Goal: Task Accomplishment & Management: Complete application form

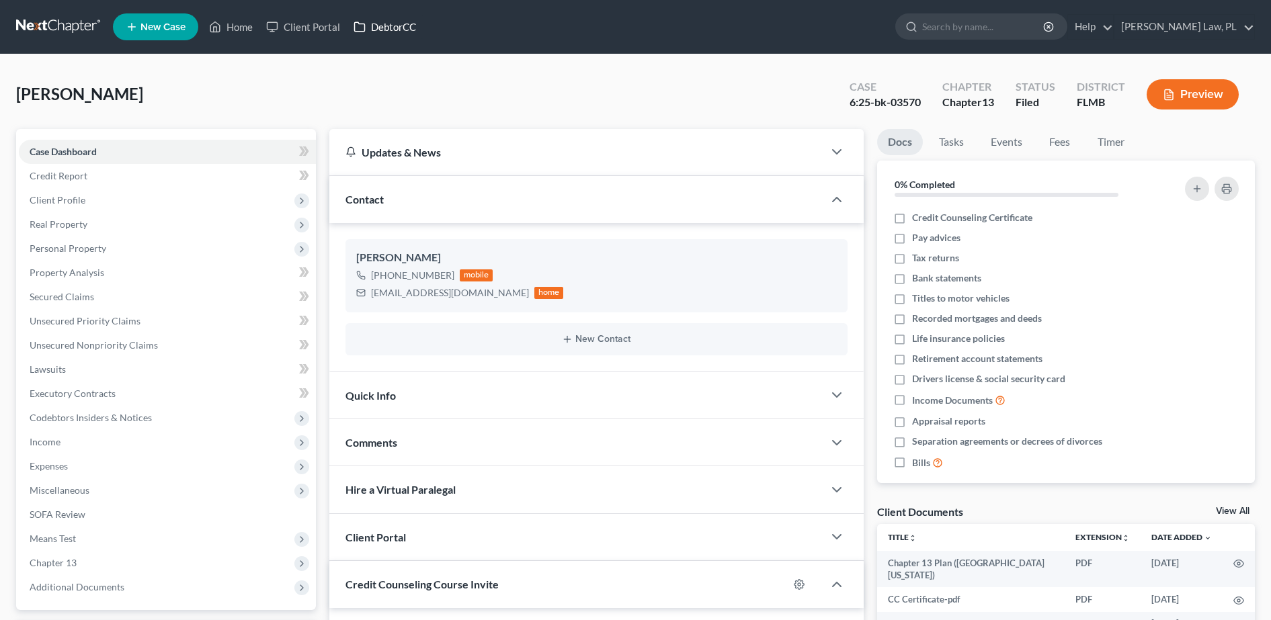
click at [395, 31] on link "DebtorCC" at bounding box center [385, 27] width 76 height 24
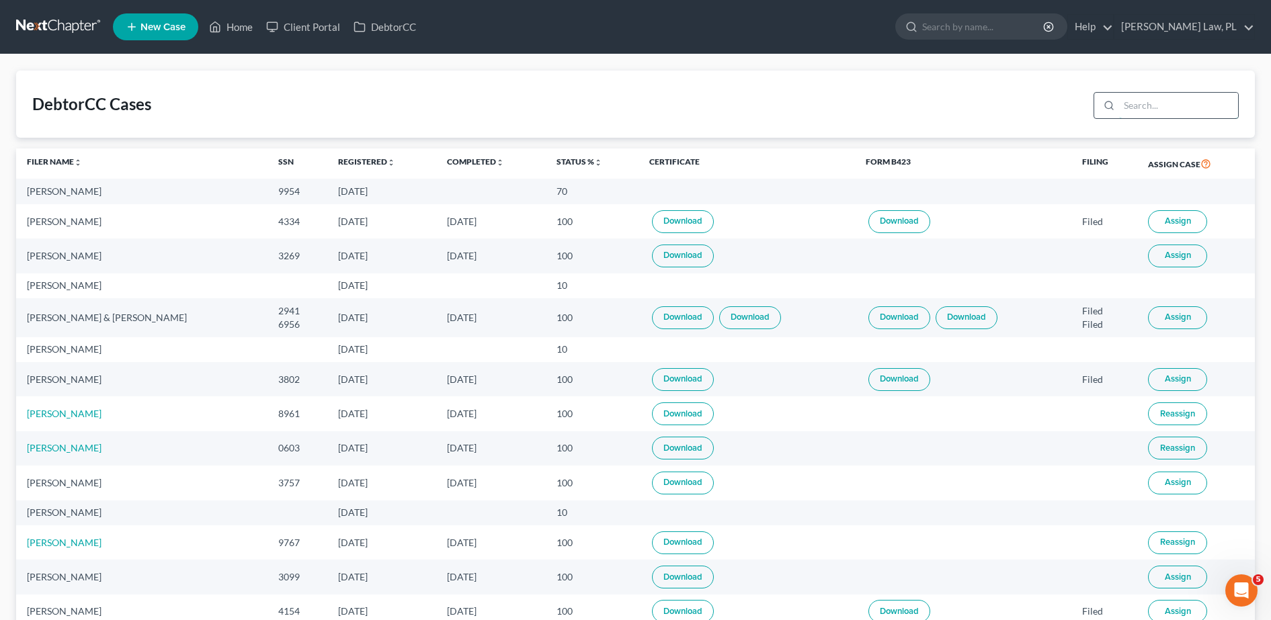
click at [1174, 107] on input "search" at bounding box center [1178, 106] width 119 height 26
type input "bauer"
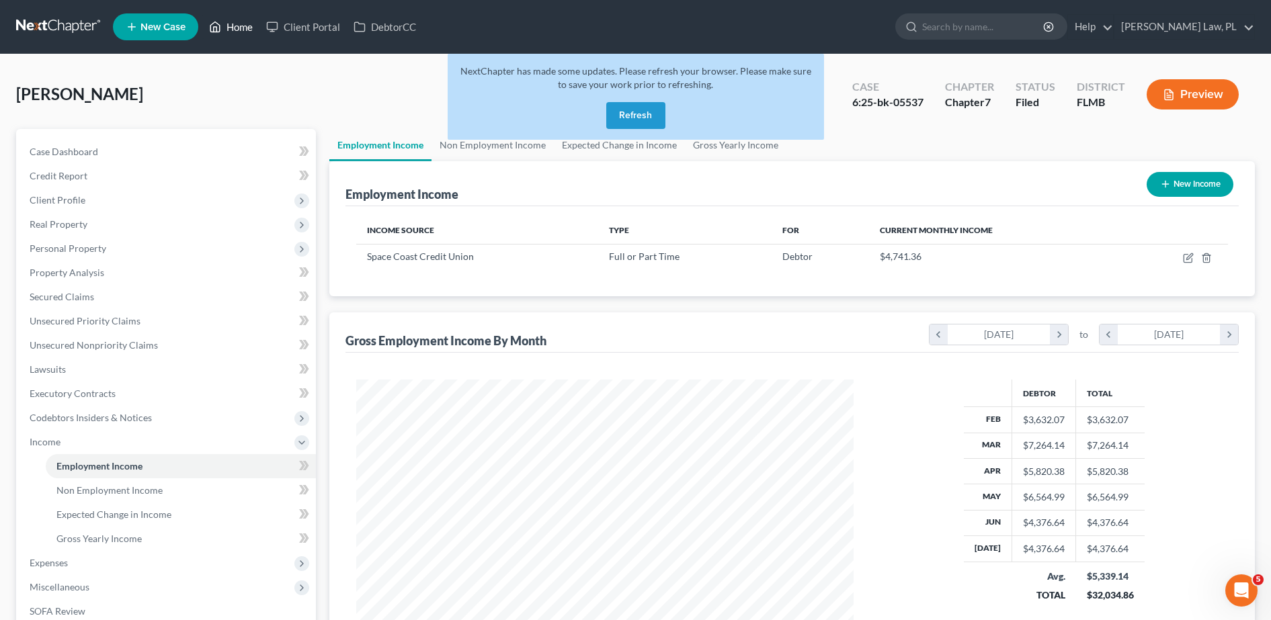
click at [231, 25] on link "Home" at bounding box center [230, 27] width 57 height 24
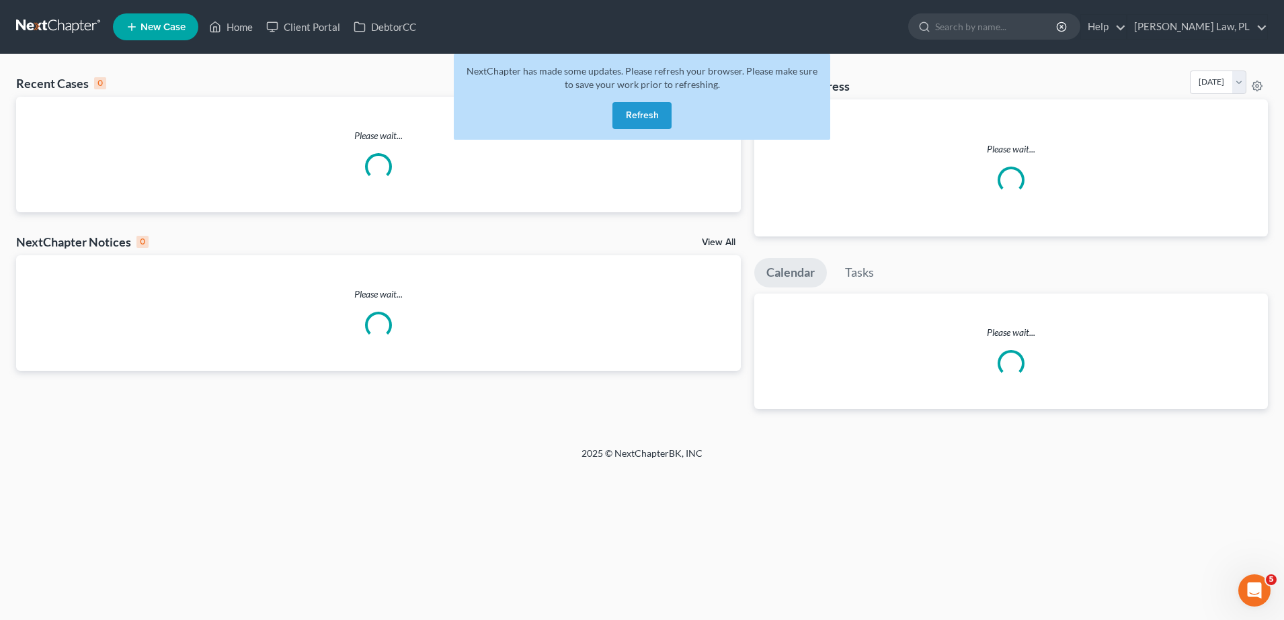
click at [630, 106] on button "Refresh" at bounding box center [641, 115] width 59 height 27
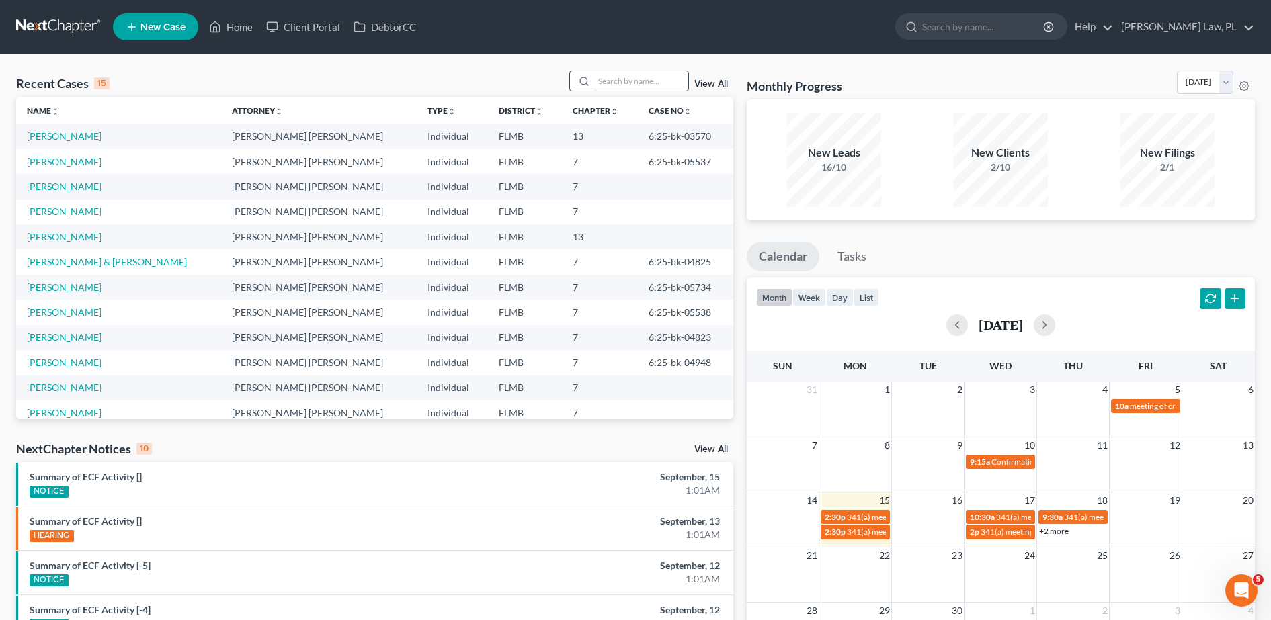
click at [634, 83] on input "search" at bounding box center [641, 80] width 94 height 19
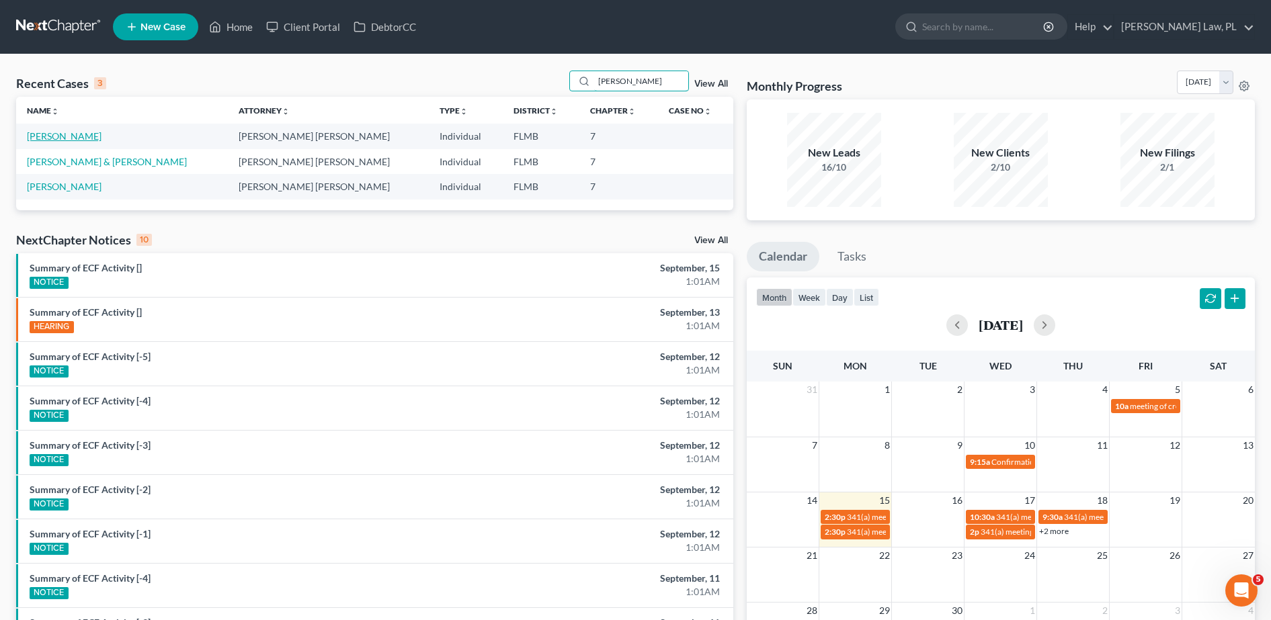
type input "[PERSON_NAME]"
click at [51, 137] on link "[PERSON_NAME]" at bounding box center [64, 135] width 75 height 11
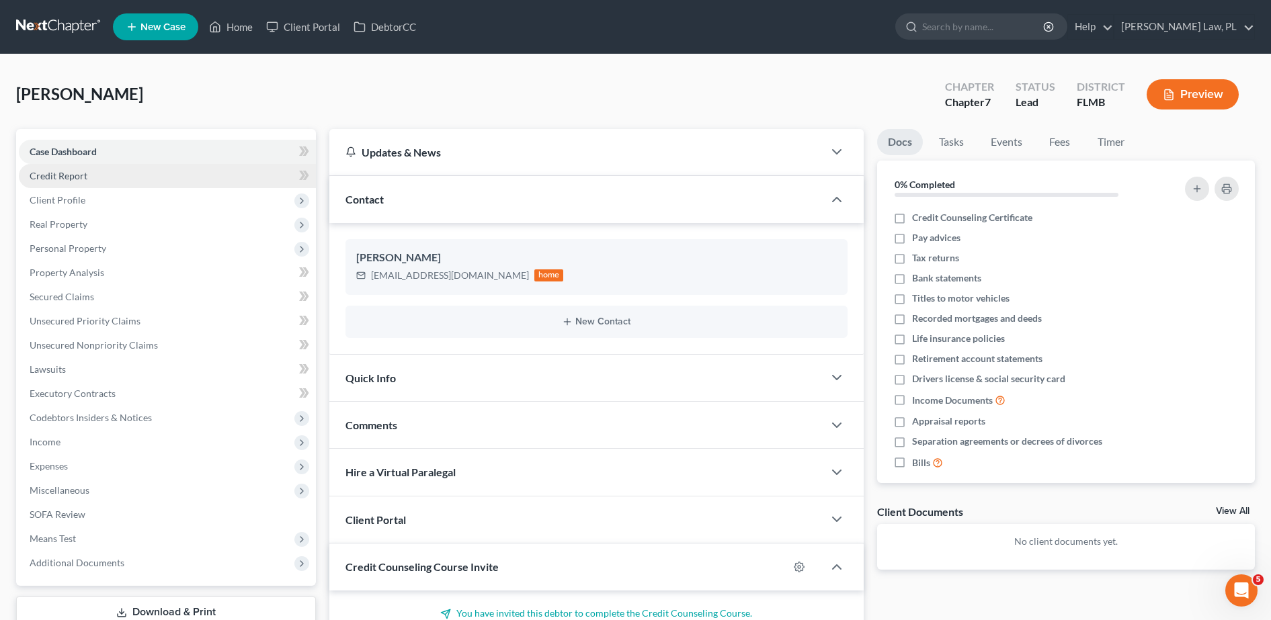
click at [85, 174] on span "Credit Report" at bounding box center [59, 175] width 58 height 11
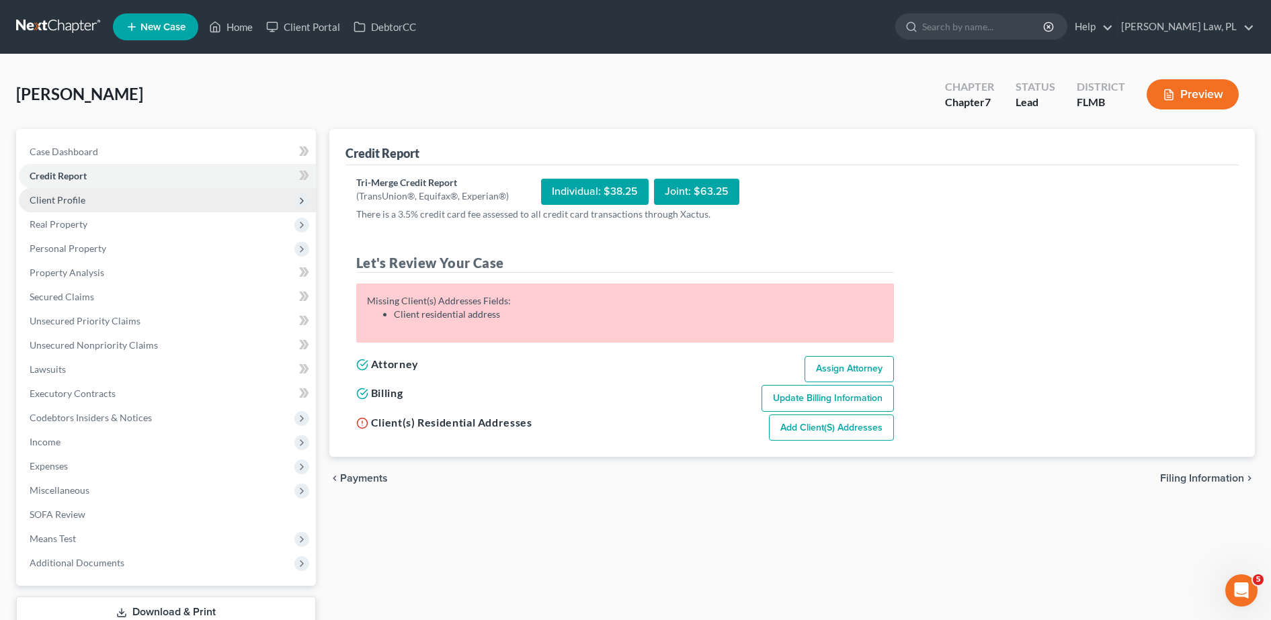
click at [92, 200] on span "Client Profile" at bounding box center [167, 200] width 297 height 24
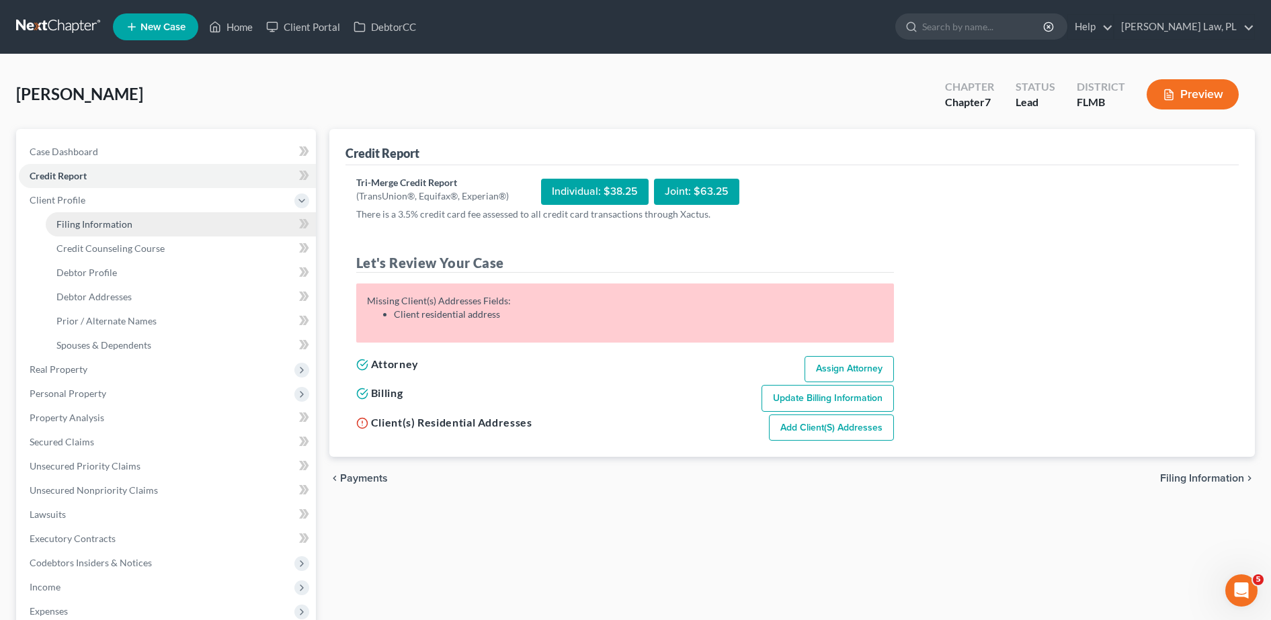
click at [71, 218] on span "Filing Information" at bounding box center [94, 223] width 76 height 11
select select "1"
select select "0"
select select "9"
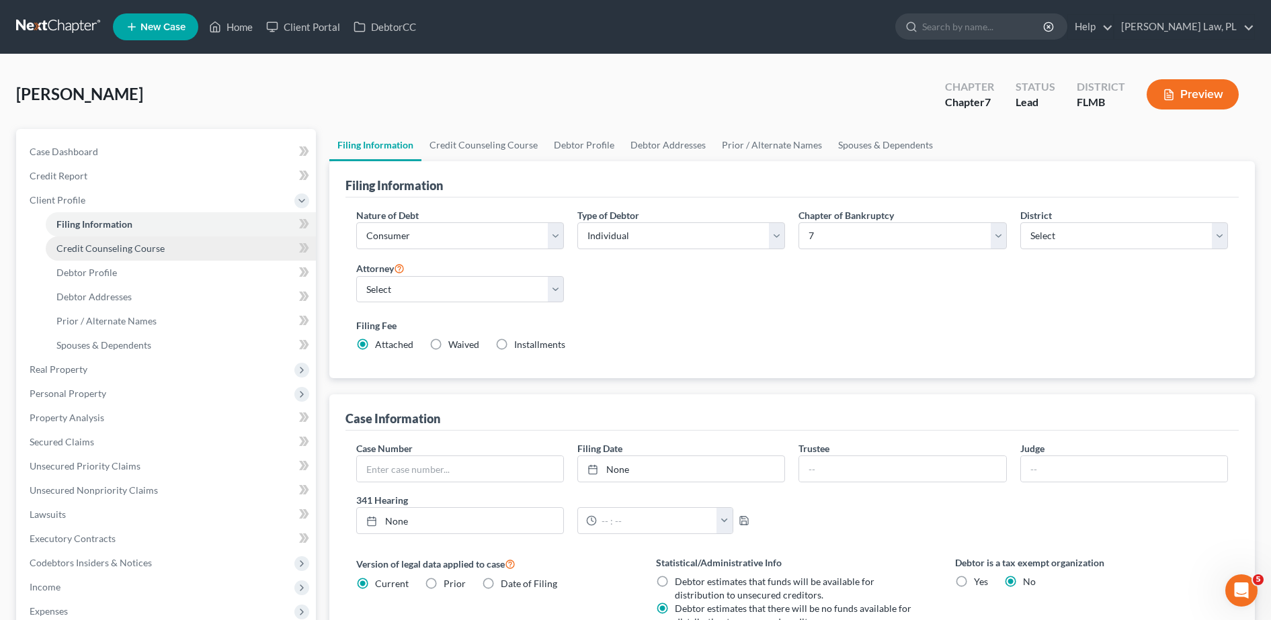
click at [81, 247] on span "Credit Counseling Course" at bounding box center [110, 248] width 108 height 11
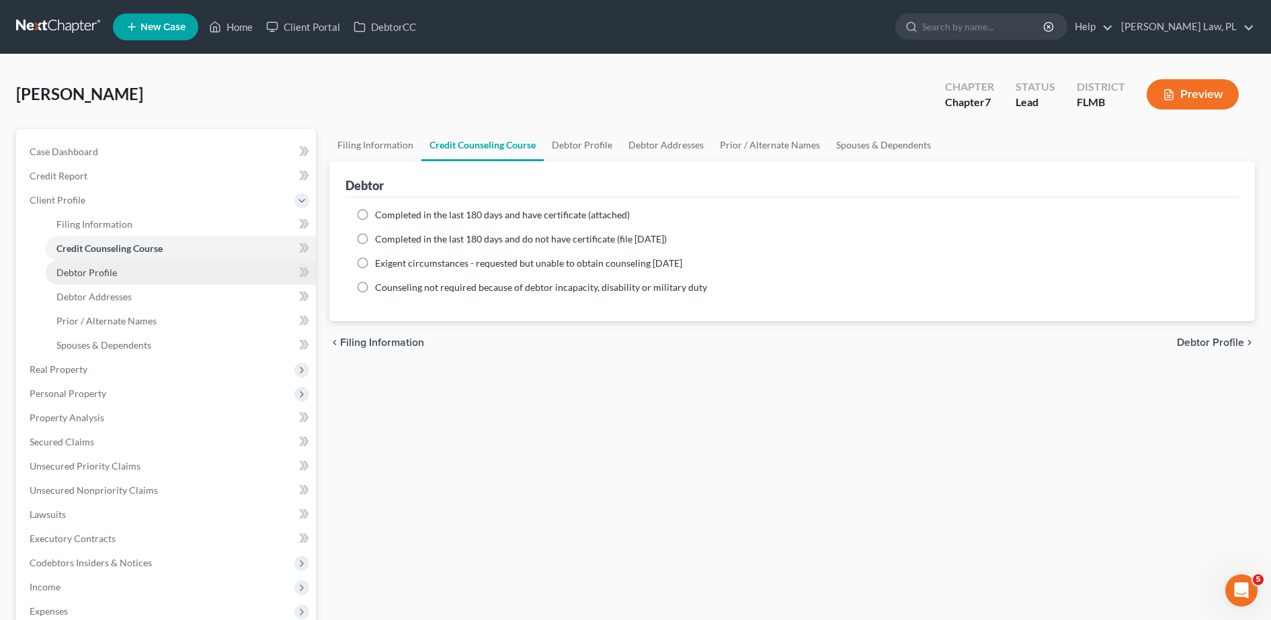
click at [93, 280] on link "Debtor Profile" at bounding box center [181, 273] width 270 height 24
select select "0"
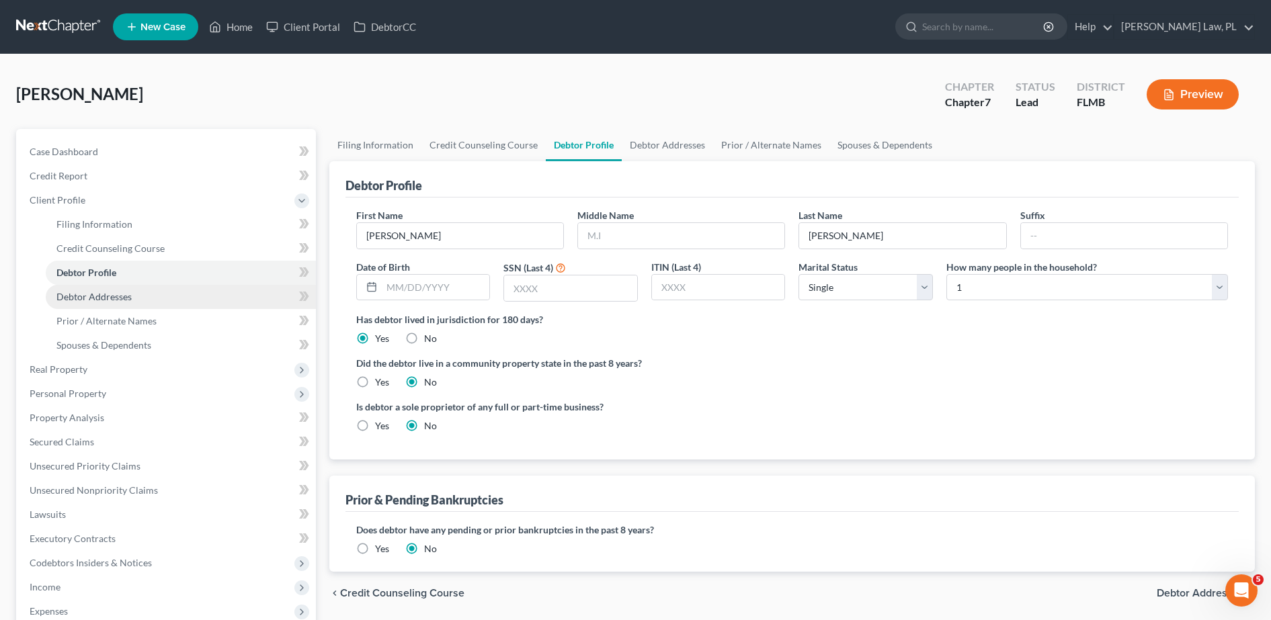
click at [99, 304] on link "Debtor Addresses" at bounding box center [181, 297] width 270 height 24
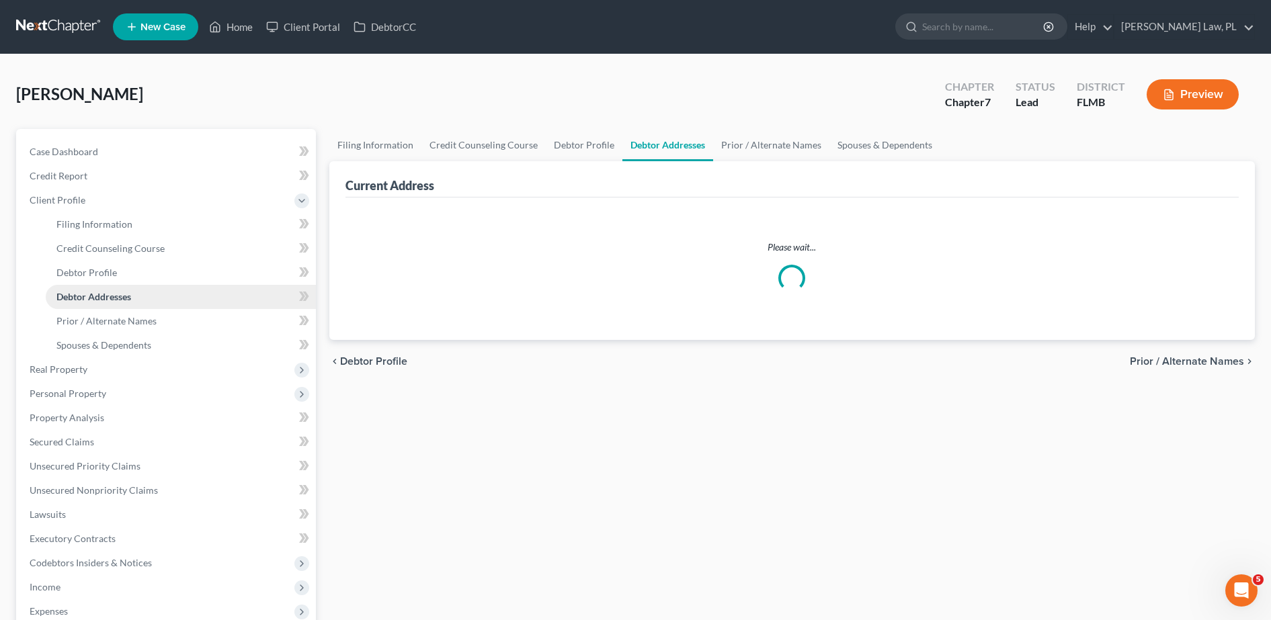
select select "0"
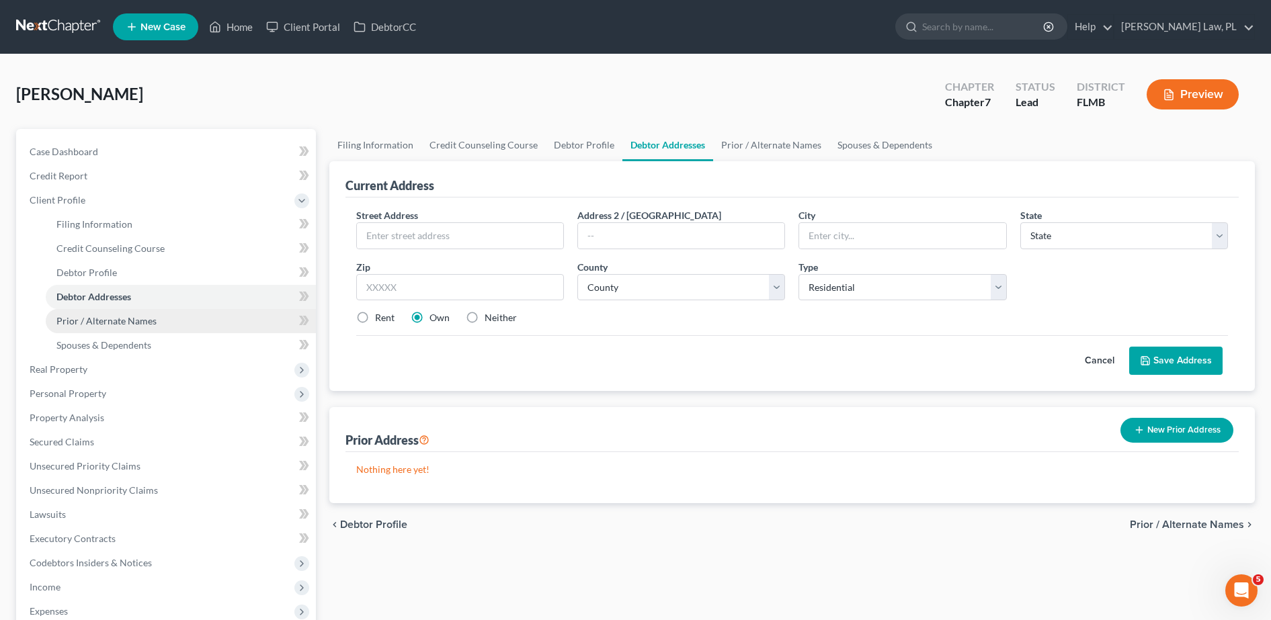
click at [106, 328] on link "Prior / Alternate Names" at bounding box center [181, 321] width 270 height 24
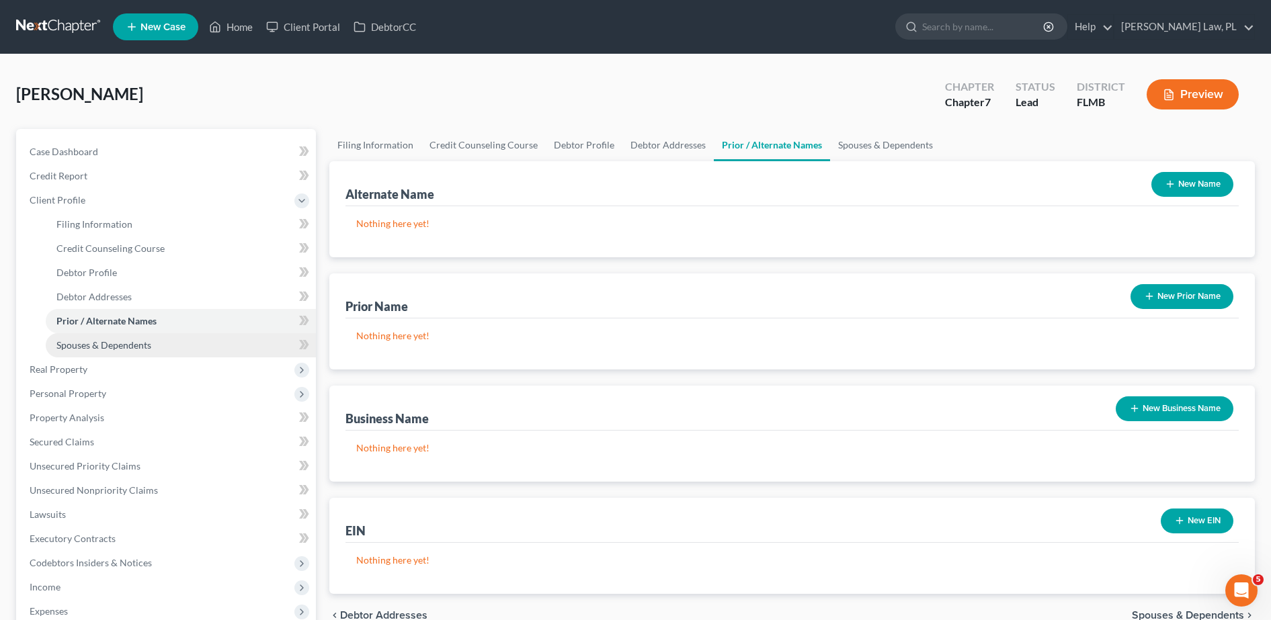
click at [112, 344] on span "Spouses & Dependents" at bounding box center [103, 344] width 95 height 11
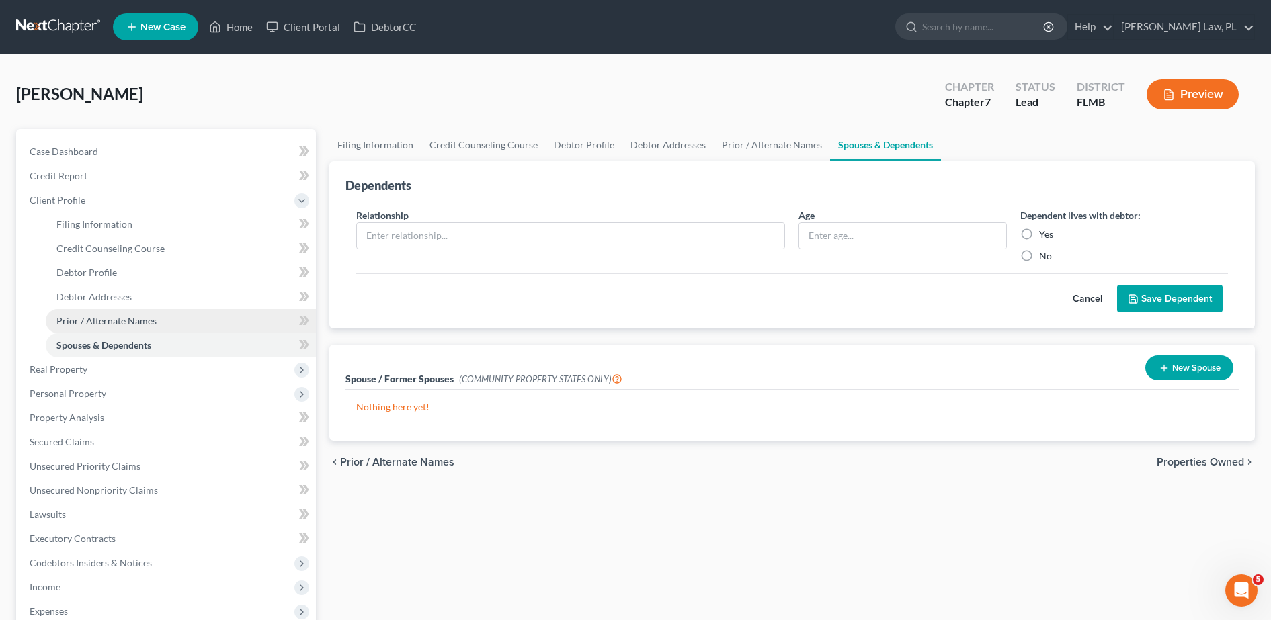
click at [106, 327] on link "Prior / Alternate Names" at bounding box center [181, 321] width 270 height 24
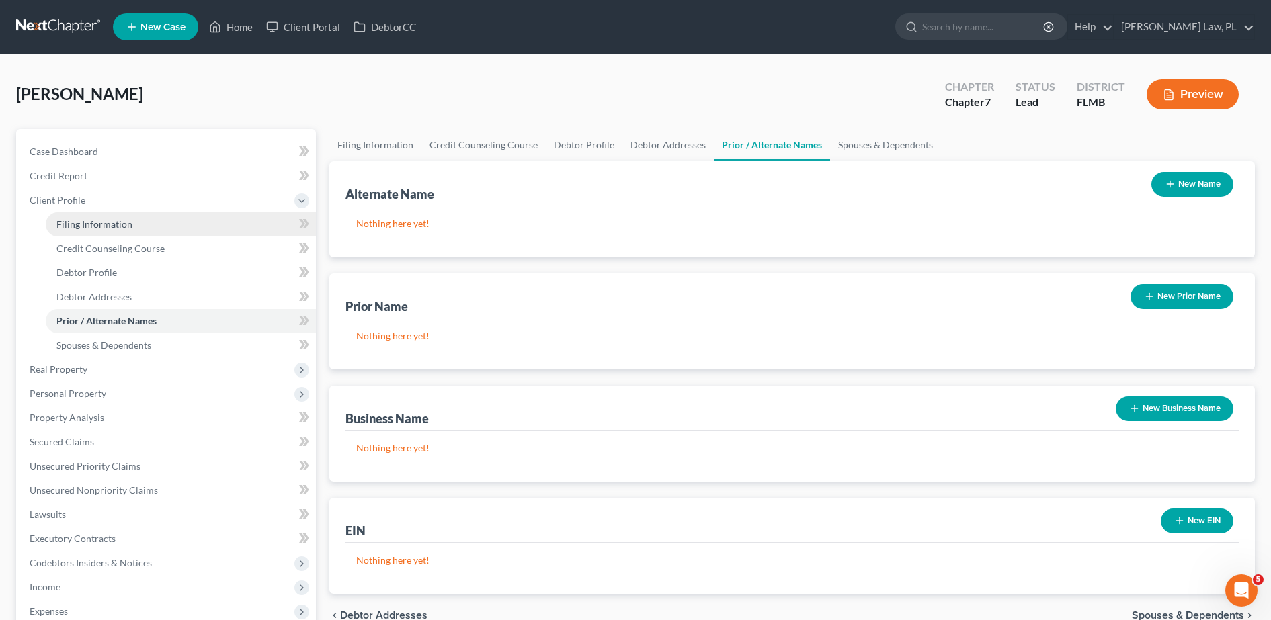
click at [168, 235] on link "Filing Information" at bounding box center [181, 224] width 270 height 24
select select "1"
select select "0"
select select "15"
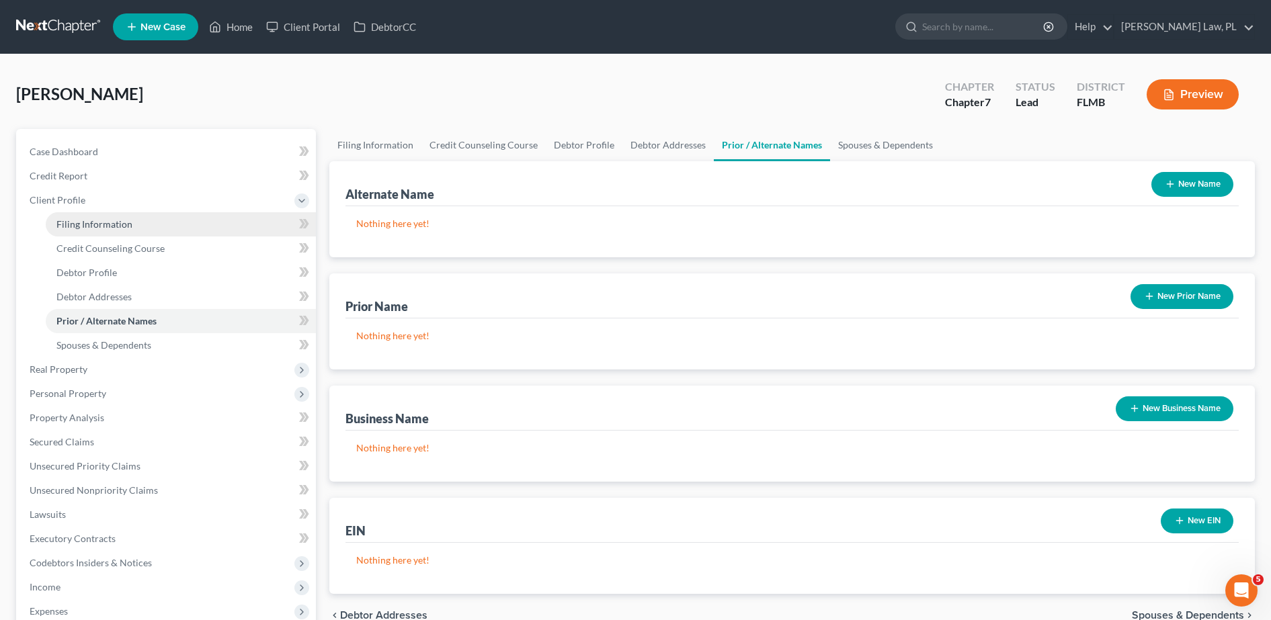
select select "0"
select select "9"
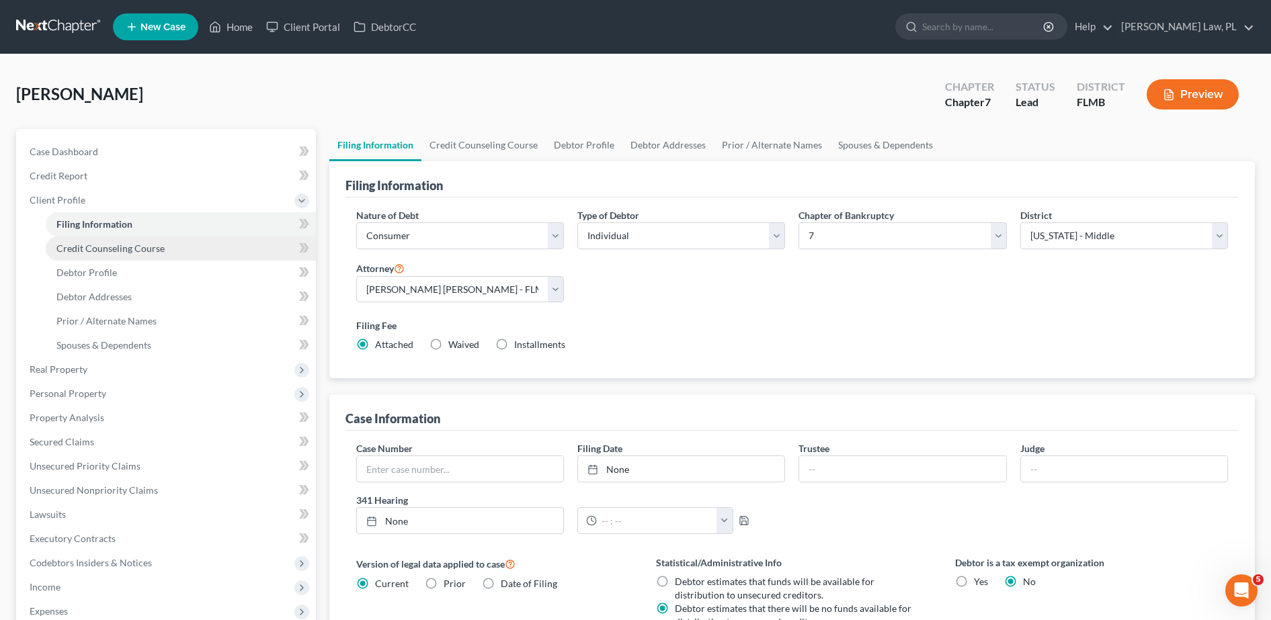
click at [137, 247] on span "Credit Counseling Course" at bounding box center [110, 248] width 108 height 11
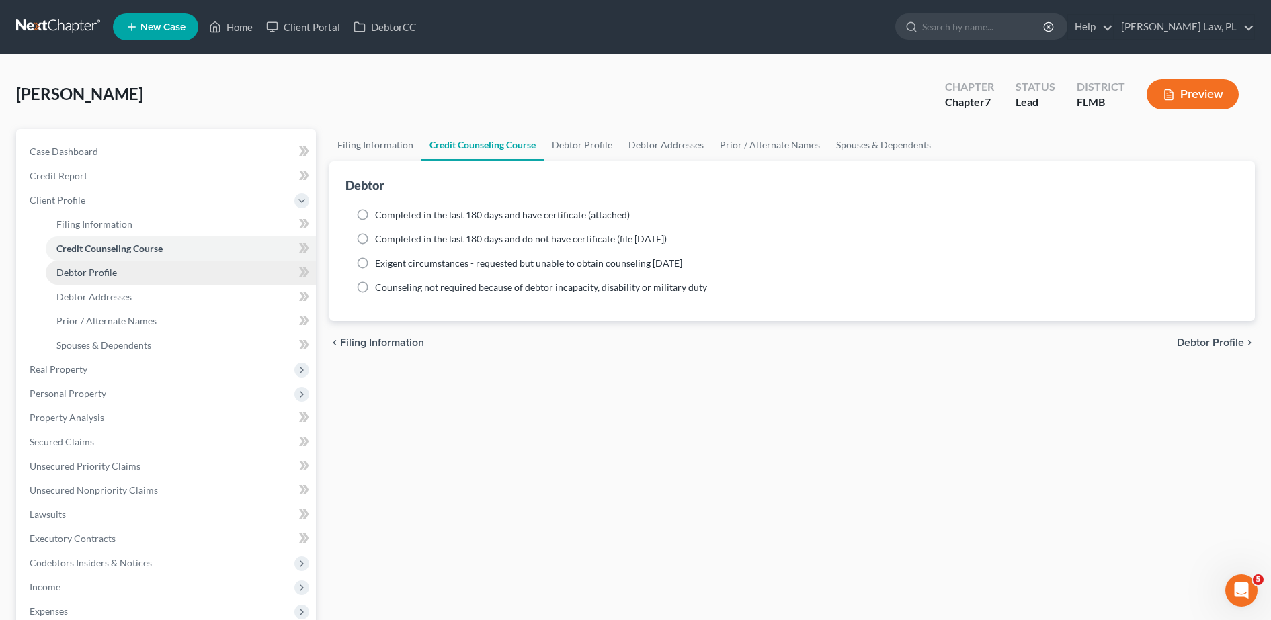
click at [131, 271] on link "Debtor Profile" at bounding box center [181, 273] width 270 height 24
select select "0"
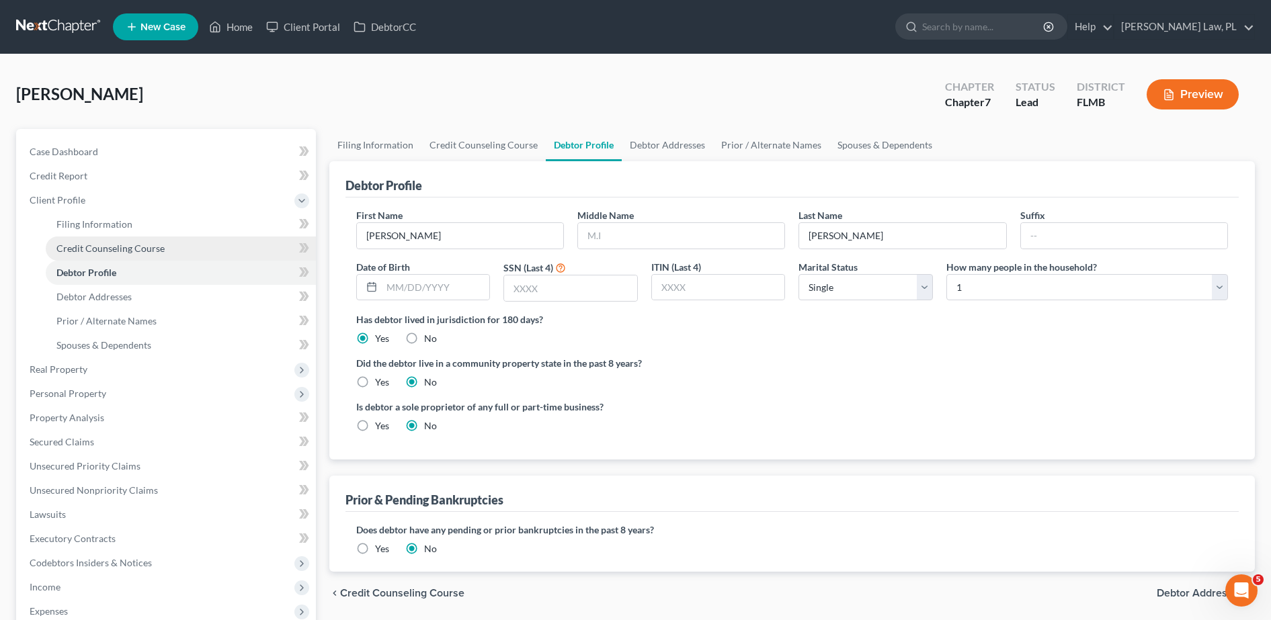
click at [140, 248] on span "Credit Counseling Course" at bounding box center [110, 248] width 108 height 11
